Goal: Navigation & Orientation: Understand site structure

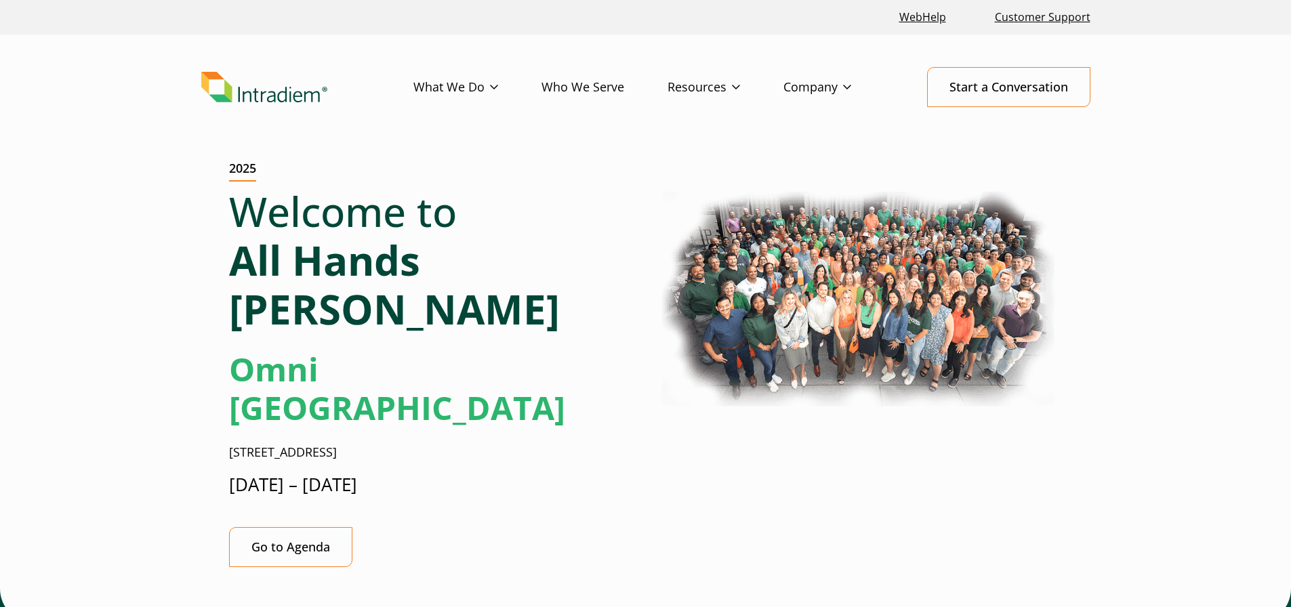
click at [272, 89] on img "Link to homepage of Intradiem" at bounding box center [264, 87] width 126 height 31
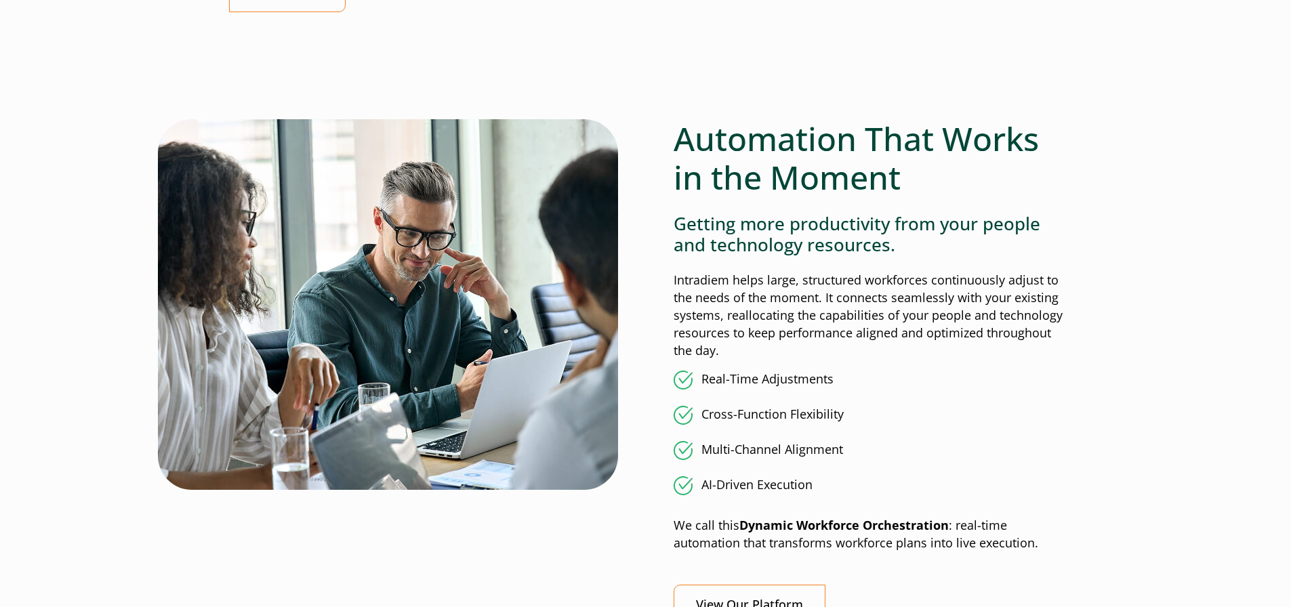
scroll to position [1017, 0]
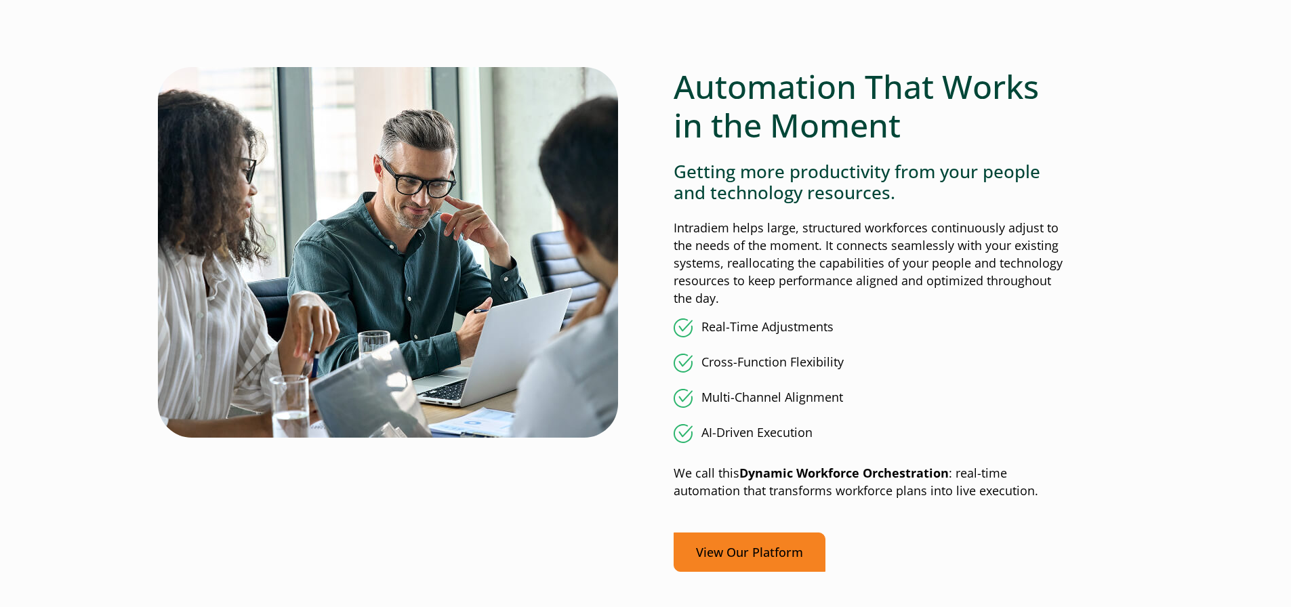
click at [763, 554] on link "View Our Platform" at bounding box center [750, 553] width 152 height 40
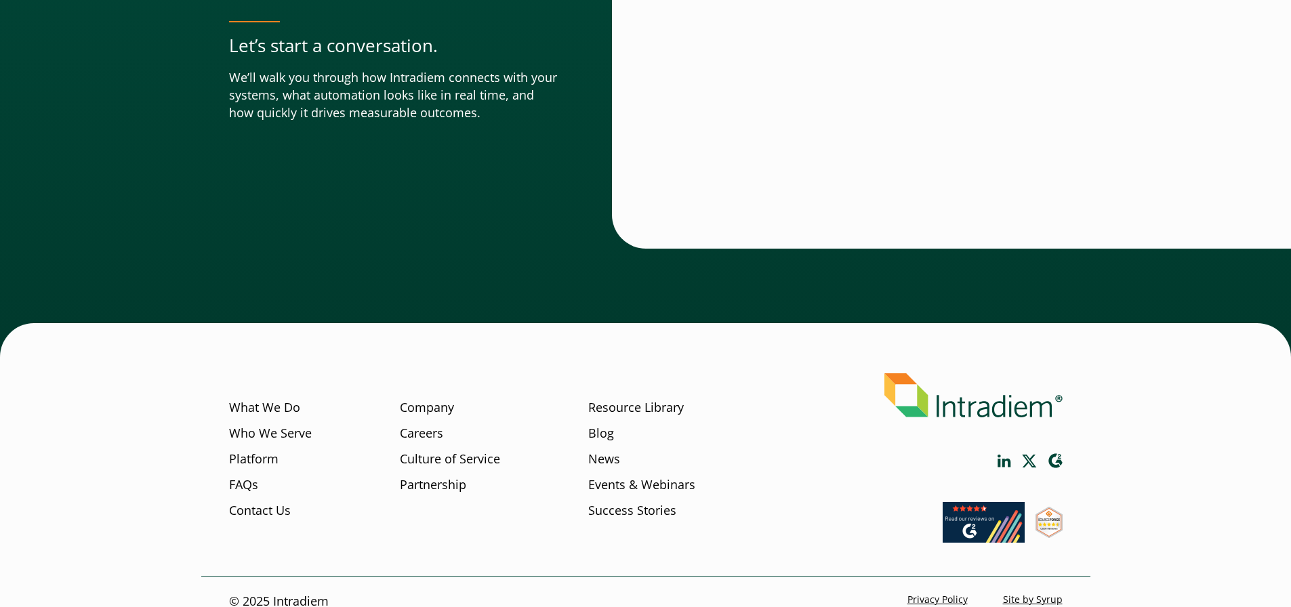
scroll to position [4763, 0]
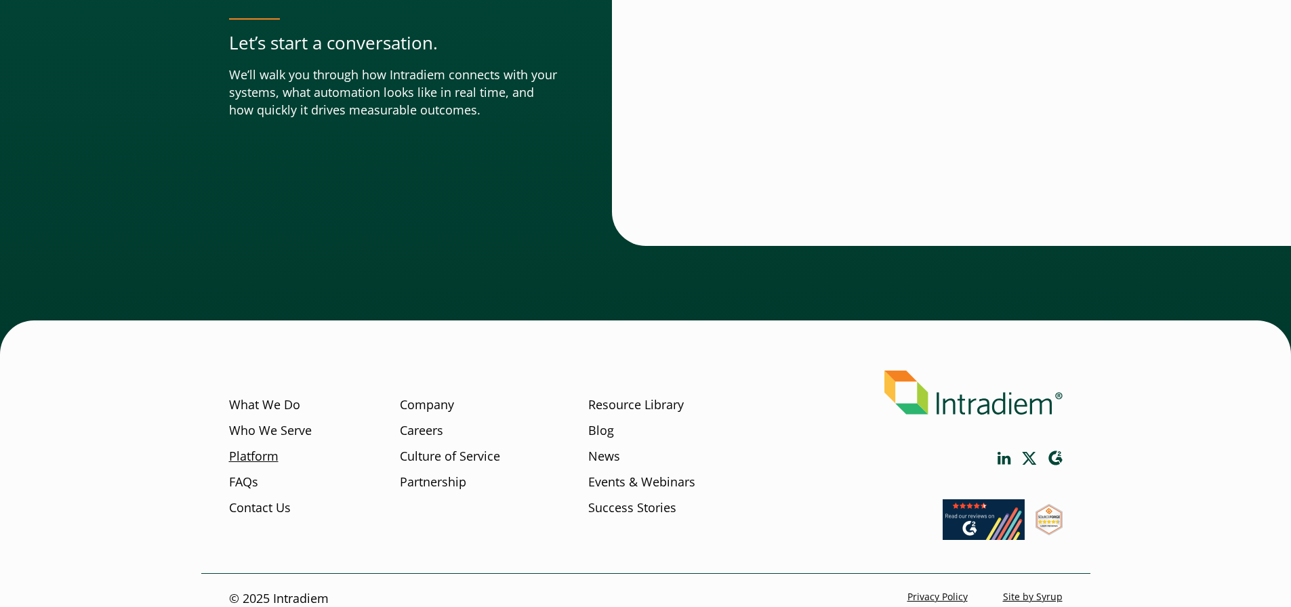
click at [249, 448] on link "Platform" at bounding box center [253, 457] width 49 height 18
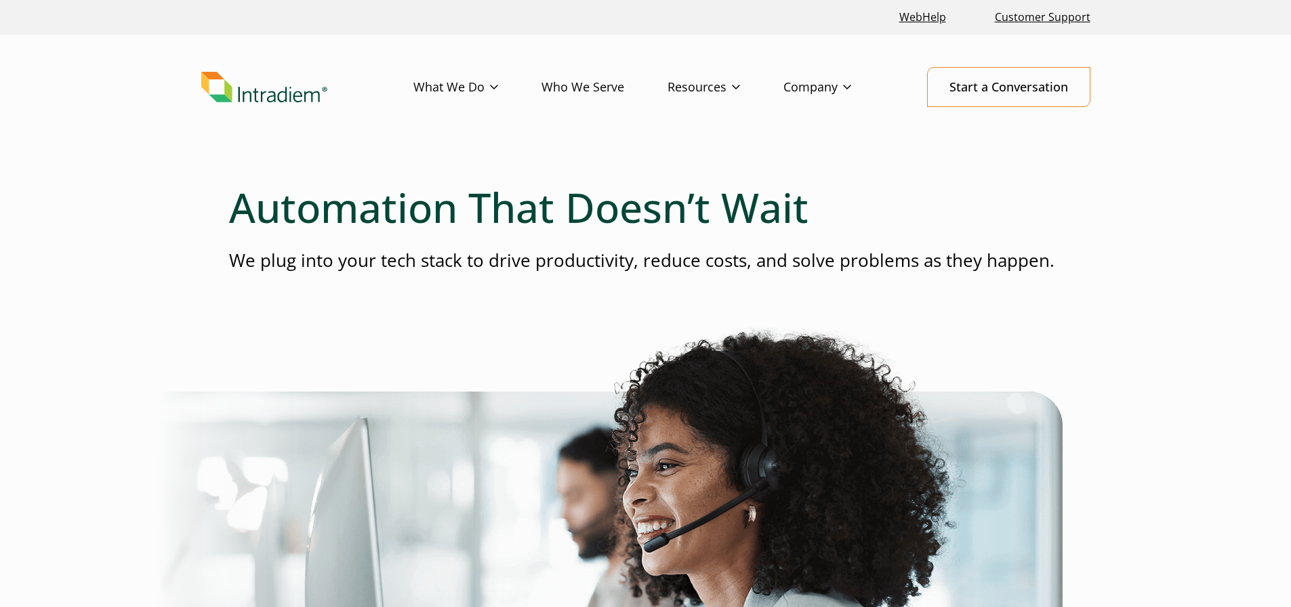
click at [252, 93] on img "Link to homepage of Intradiem" at bounding box center [264, 87] width 126 height 31
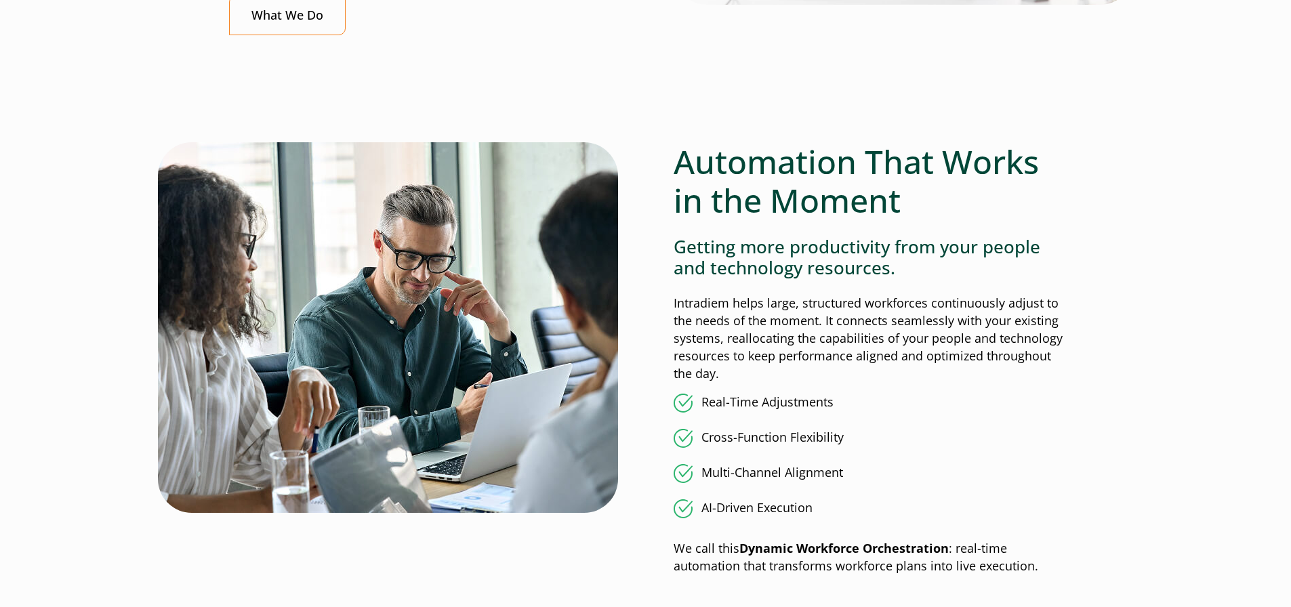
scroll to position [949, 0]
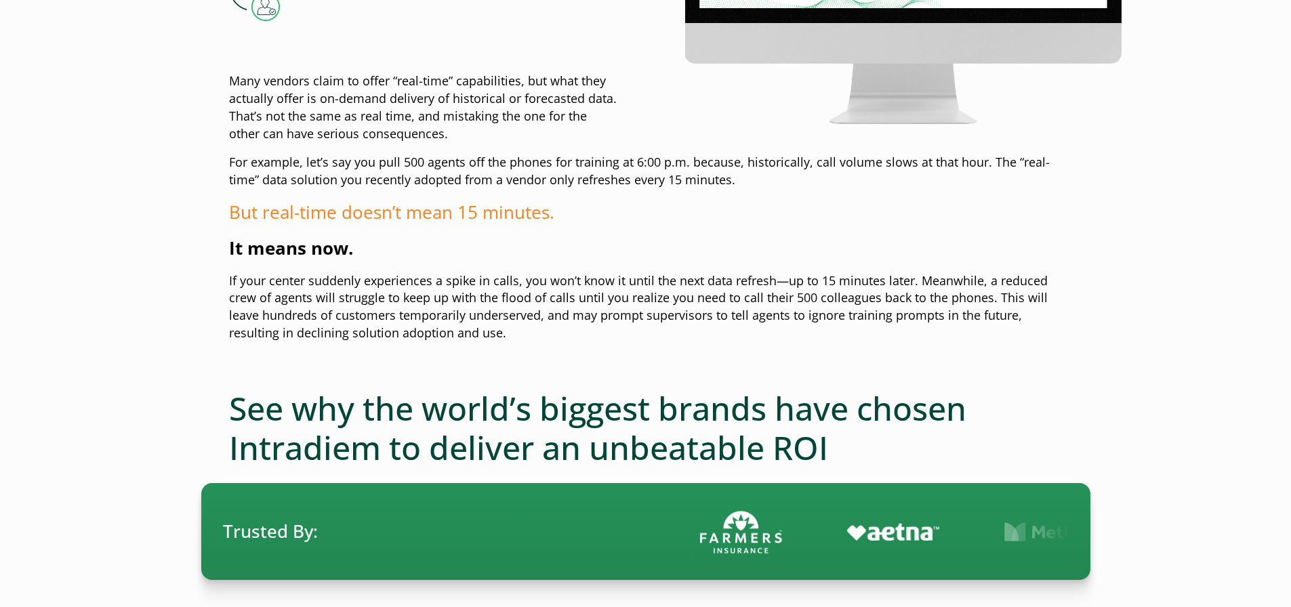
scroll to position [2712, 0]
